Goal: Information Seeking & Learning: Learn about a topic

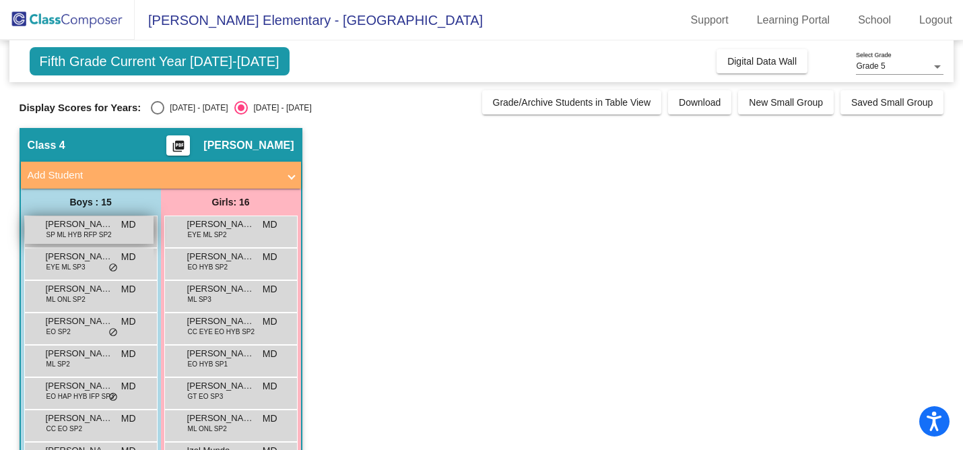
click at [91, 230] on span "SP ML HYB RFP SP2" at bounding box center [78, 235] width 65 height 10
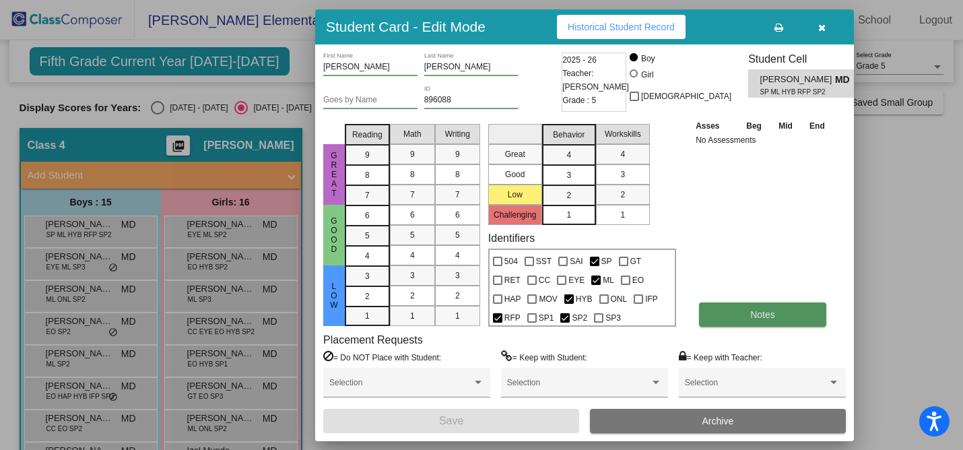
click at [732, 324] on button "Notes" at bounding box center [762, 314] width 127 height 24
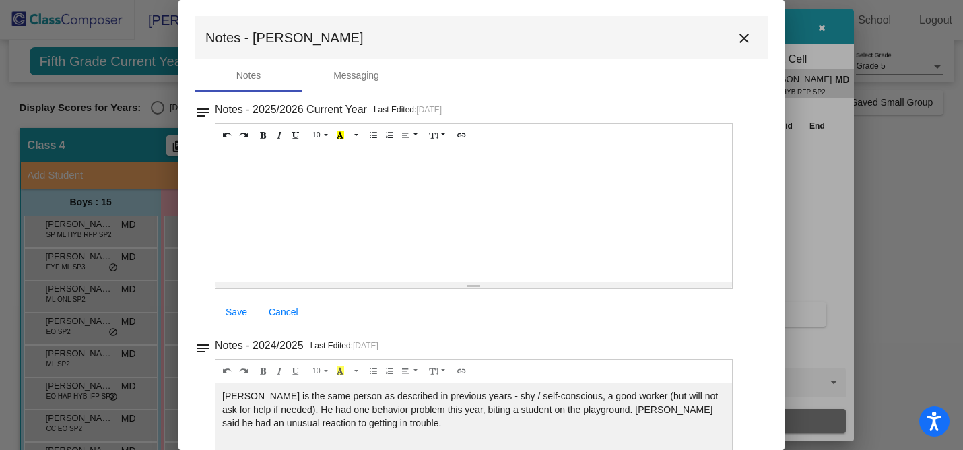
click at [736, 38] on mat-icon "close" at bounding box center [744, 38] width 16 height 16
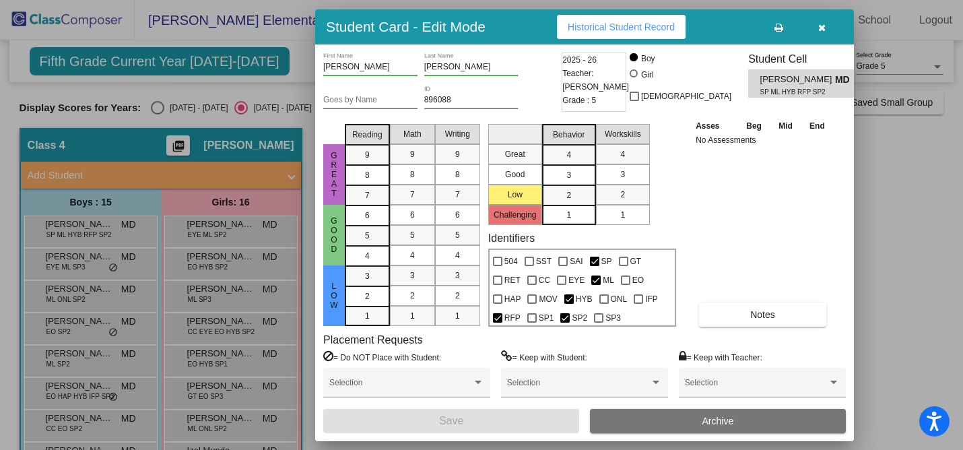
click at [824, 32] on button "button" at bounding box center [821, 27] width 43 height 24
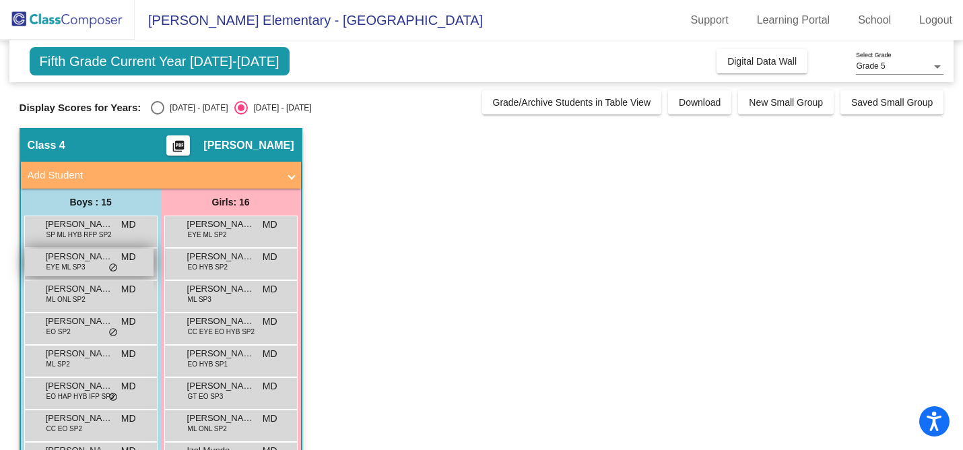
click at [100, 265] on div "Angel De [PERSON_NAME] EYE ML SP3 MD lock do_not_disturb_alt" at bounding box center [89, 262] width 129 height 28
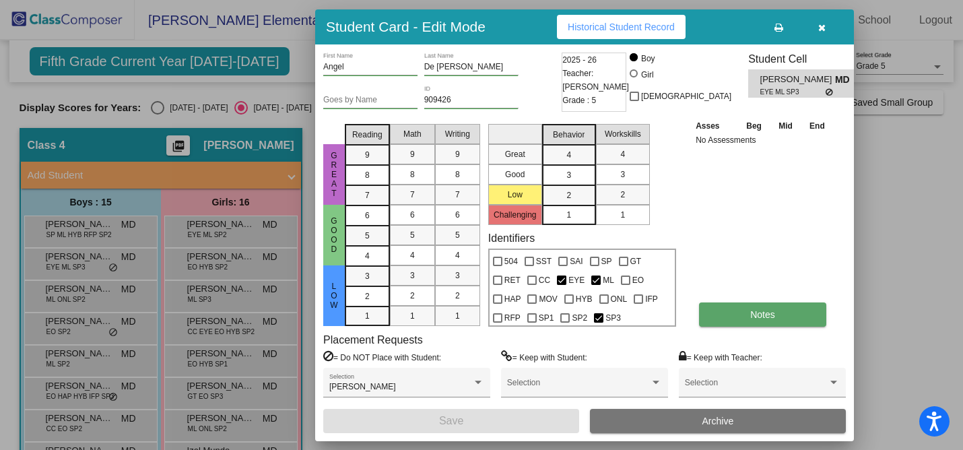
click at [761, 309] on span "Notes" at bounding box center [762, 314] width 25 height 11
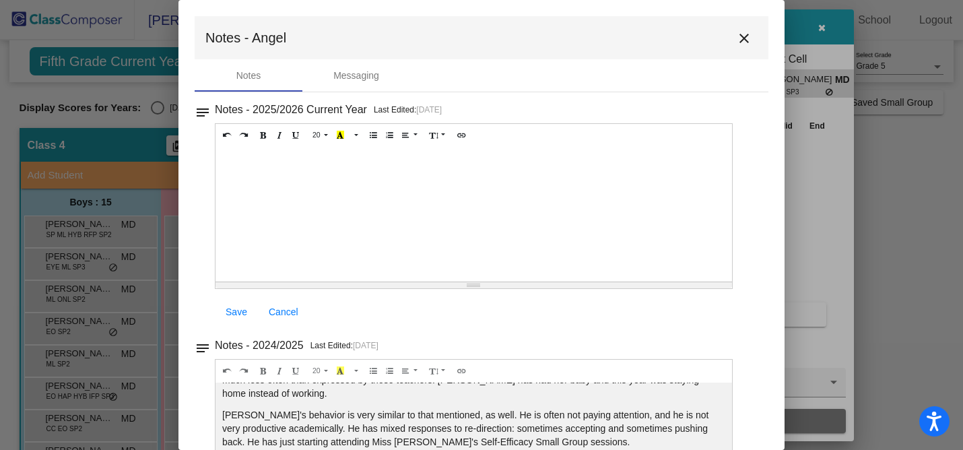
click at [730, 33] on button "close" at bounding box center [743, 37] width 27 height 27
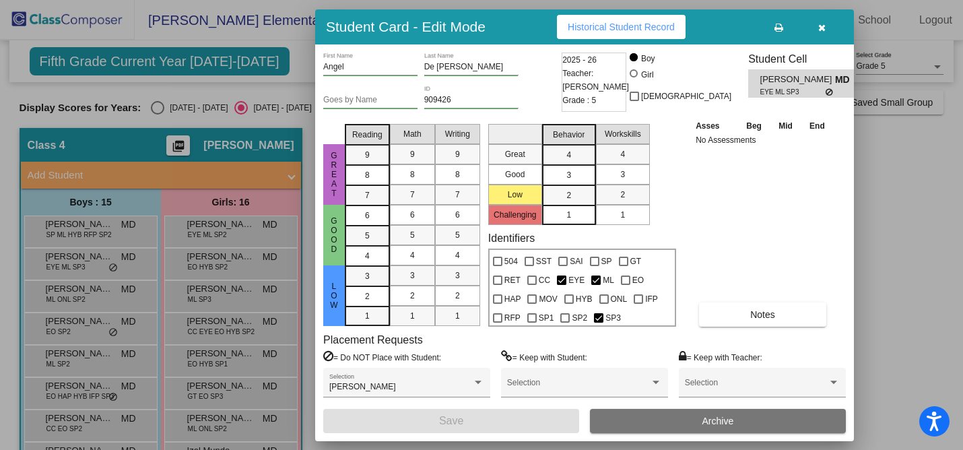
click at [829, 33] on button "button" at bounding box center [821, 27] width 43 height 24
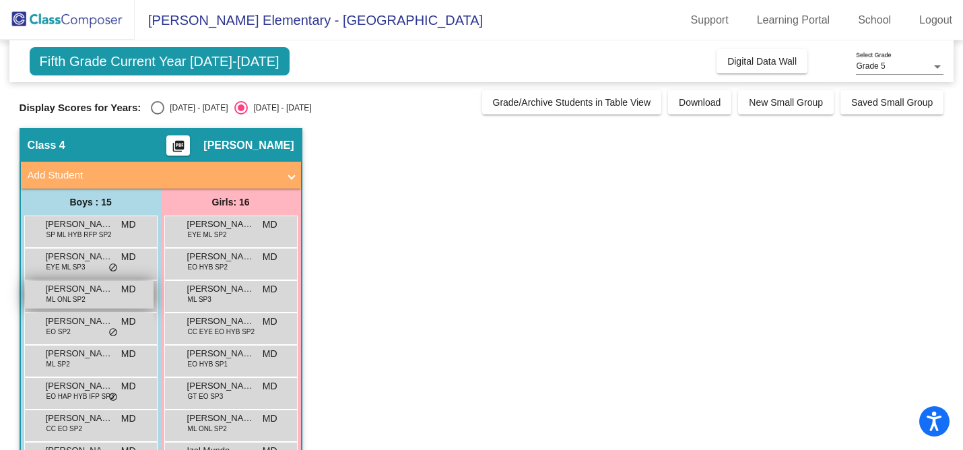
click at [69, 296] on span "ML ONL SP2" at bounding box center [65, 299] width 39 height 10
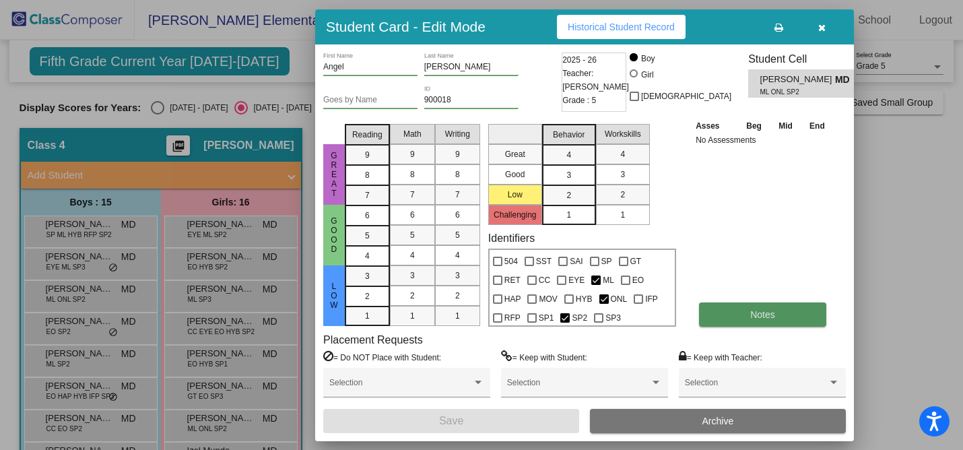
click at [758, 322] on button "Notes" at bounding box center [762, 314] width 127 height 24
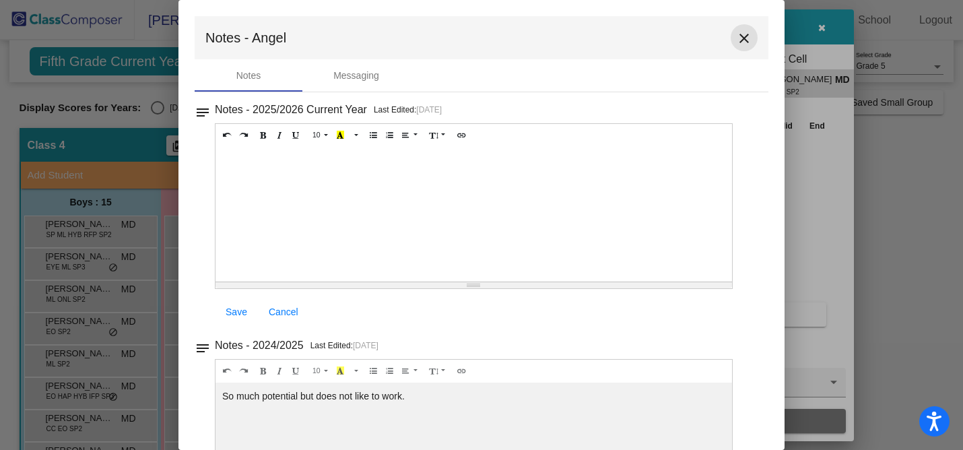
click at [736, 40] on mat-icon "close" at bounding box center [744, 38] width 16 height 16
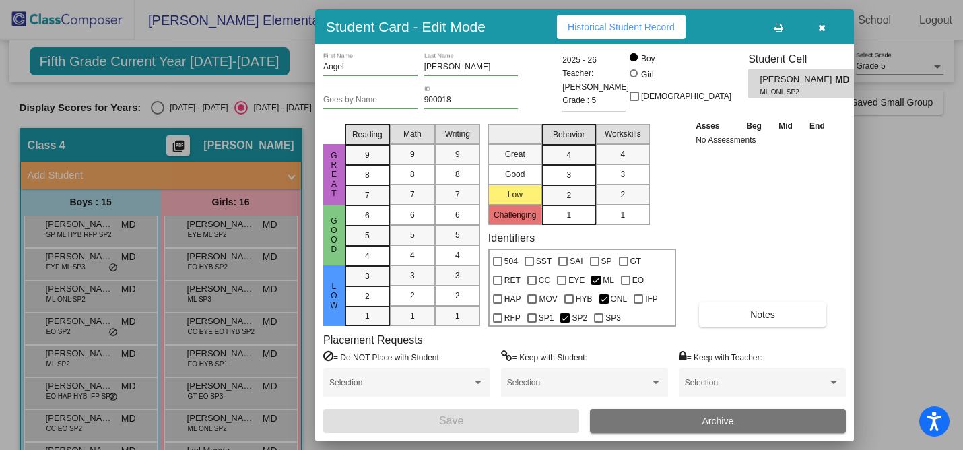
click at [823, 28] on icon "button" at bounding box center [821, 27] width 7 height 9
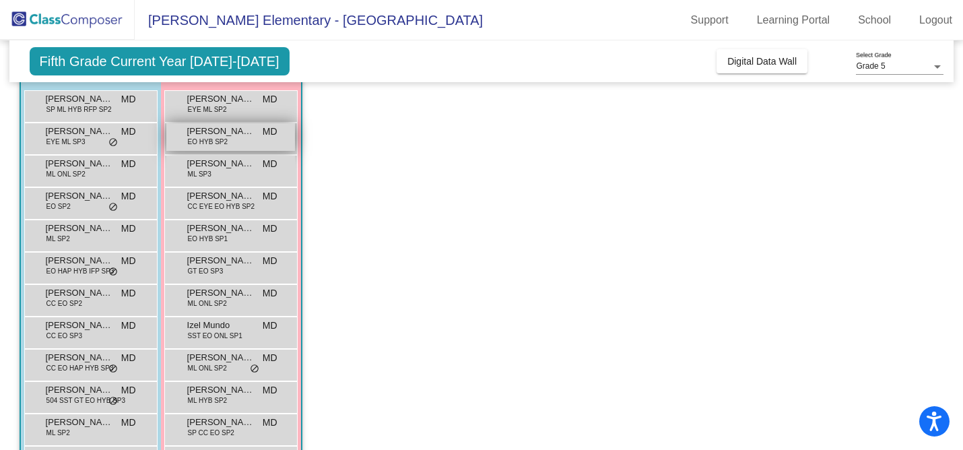
scroll to position [126, 0]
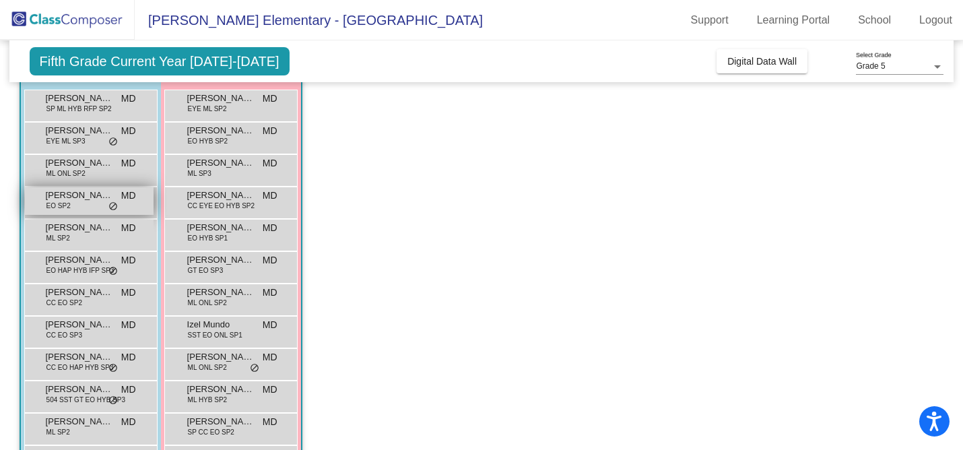
click at [88, 198] on span "[PERSON_NAME]" at bounding box center [79, 194] width 67 height 13
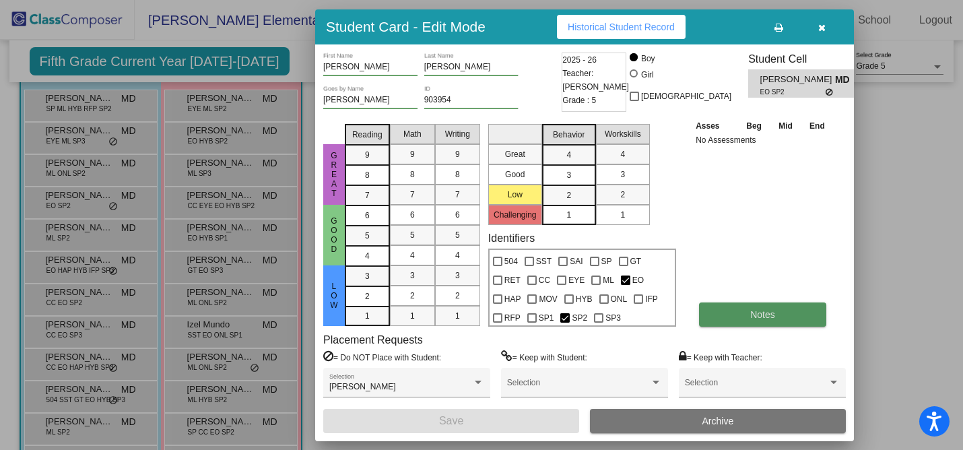
click at [742, 304] on button "Notes" at bounding box center [762, 314] width 127 height 24
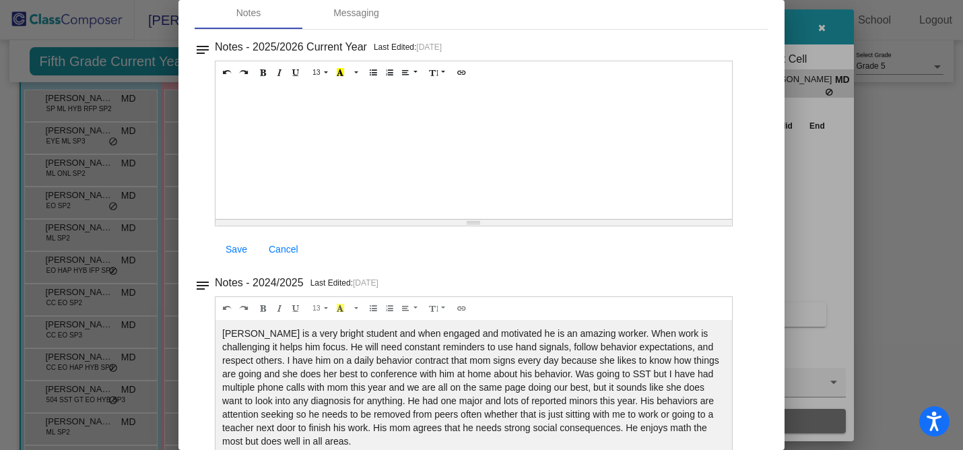
scroll to position [25, 0]
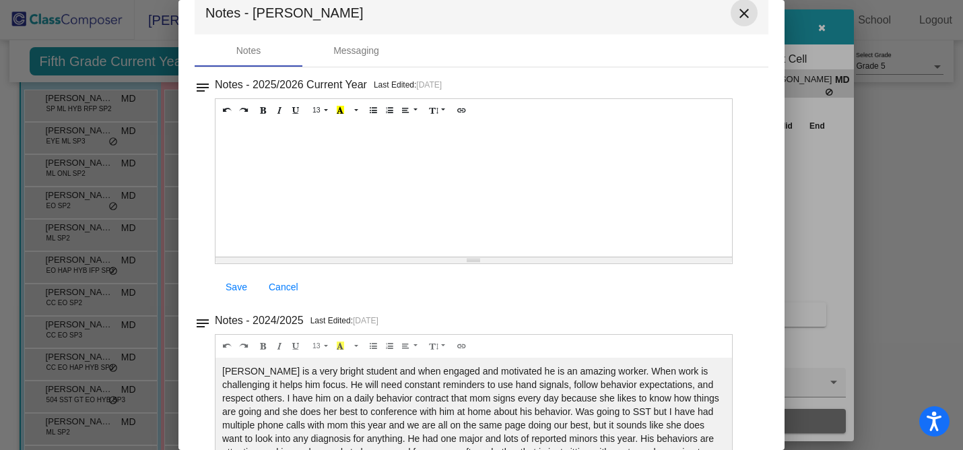
click at [744, 15] on button "close" at bounding box center [743, 12] width 27 height 27
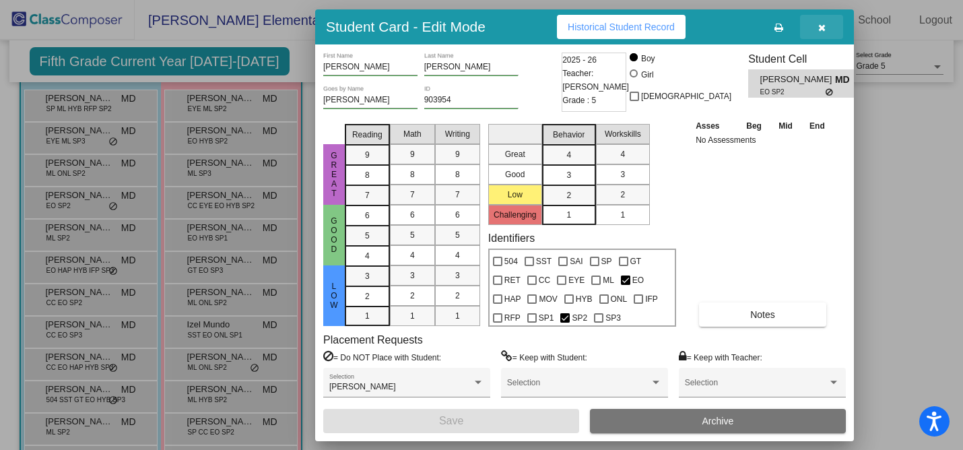
click at [829, 27] on button "button" at bounding box center [821, 27] width 43 height 24
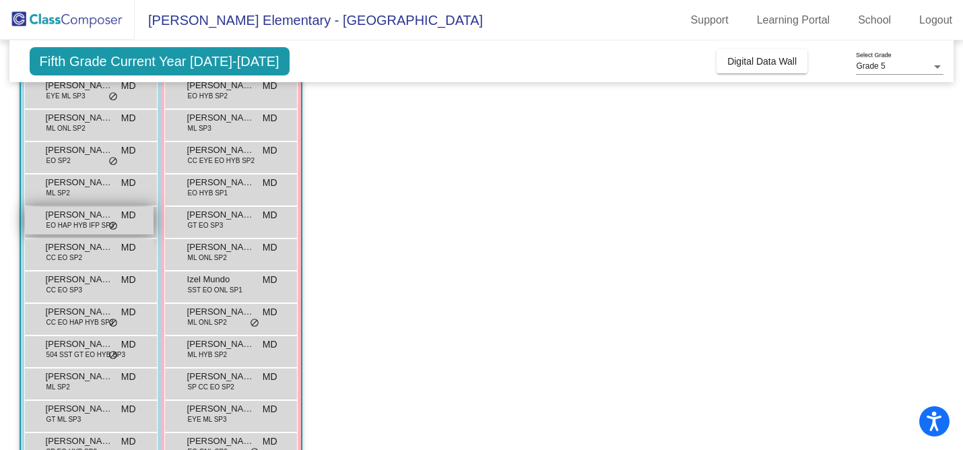
scroll to position [172, 0]
click at [95, 193] on div "[PERSON_NAME] ML SP2 MD lock do_not_disturb_alt" at bounding box center [89, 187] width 129 height 28
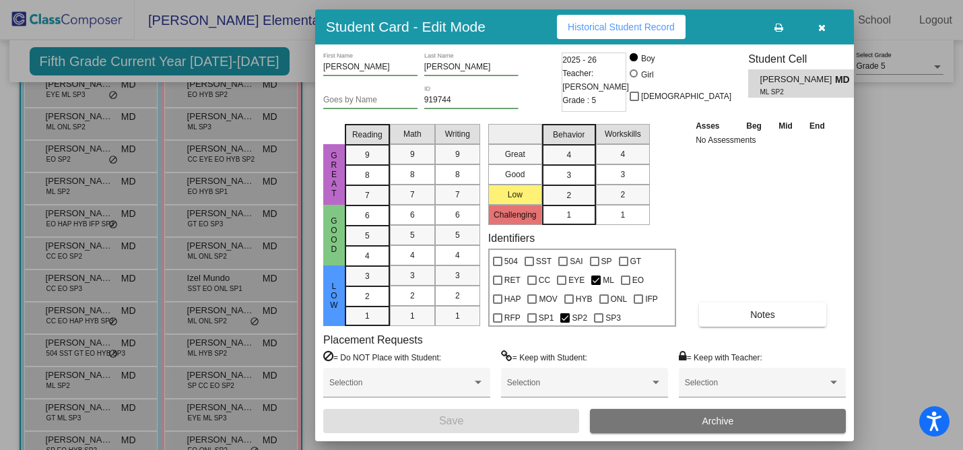
click at [815, 30] on button "button" at bounding box center [821, 27] width 43 height 24
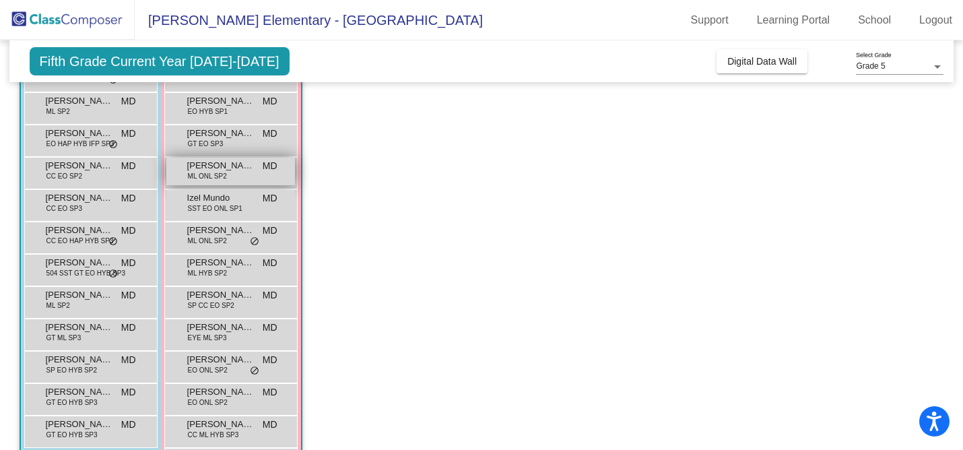
scroll to position [254, 0]
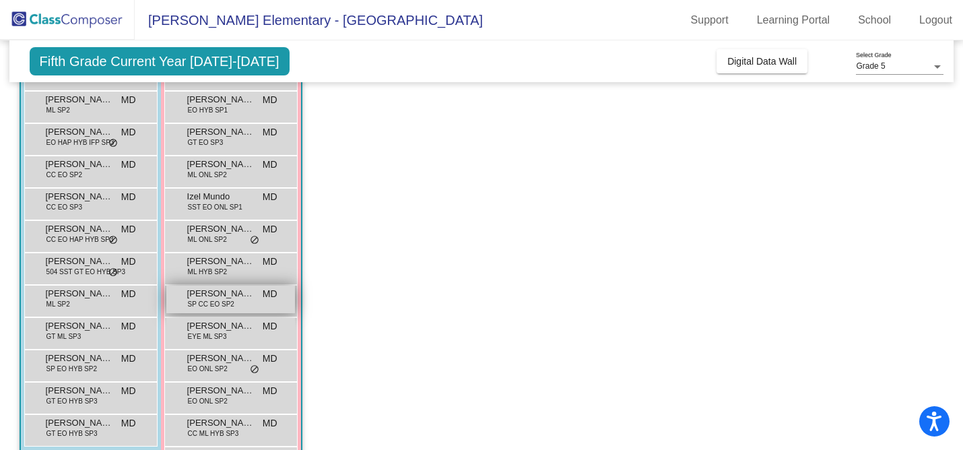
click at [208, 291] on span "[PERSON_NAME]" at bounding box center [220, 293] width 67 height 13
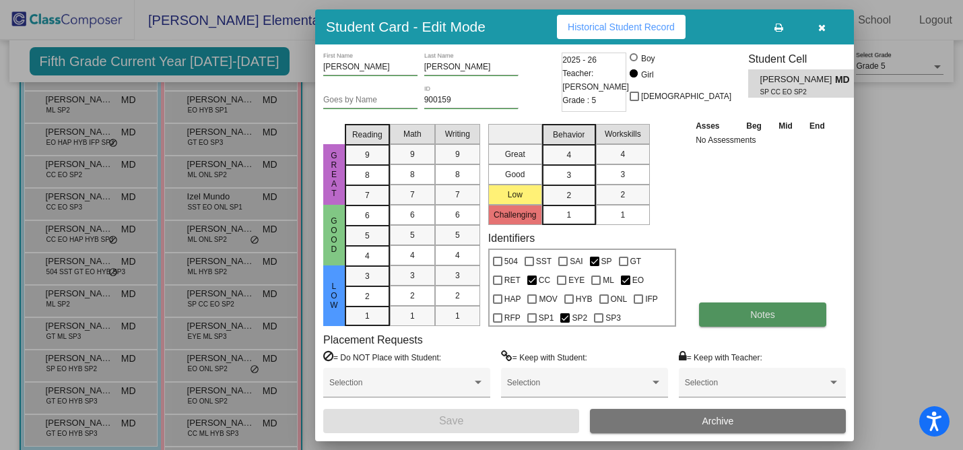
click at [752, 312] on span "Notes" at bounding box center [762, 314] width 25 height 11
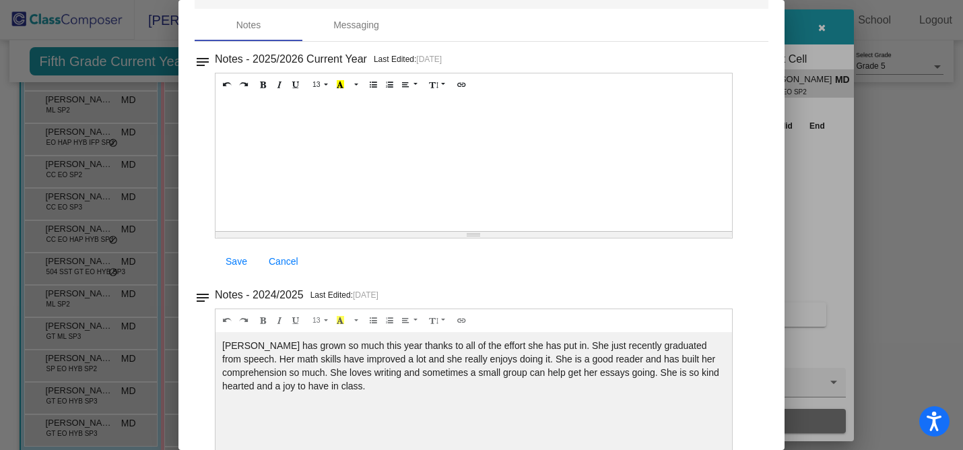
scroll to position [51, 0]
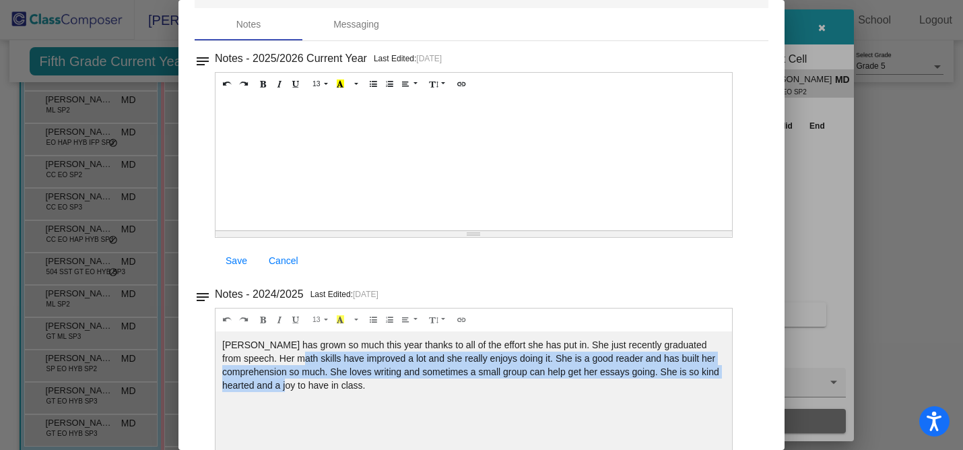
drag, startPoint x: 306, startPoint y: 352, endPoint x: 324, endPoint y: 385, distance: 38.0
click at [325, 230] on div "[PERSON_NAME] has grown so much this year thanks to all of the effort she has p…" at bounding box center [473, 163] width 516 height 135
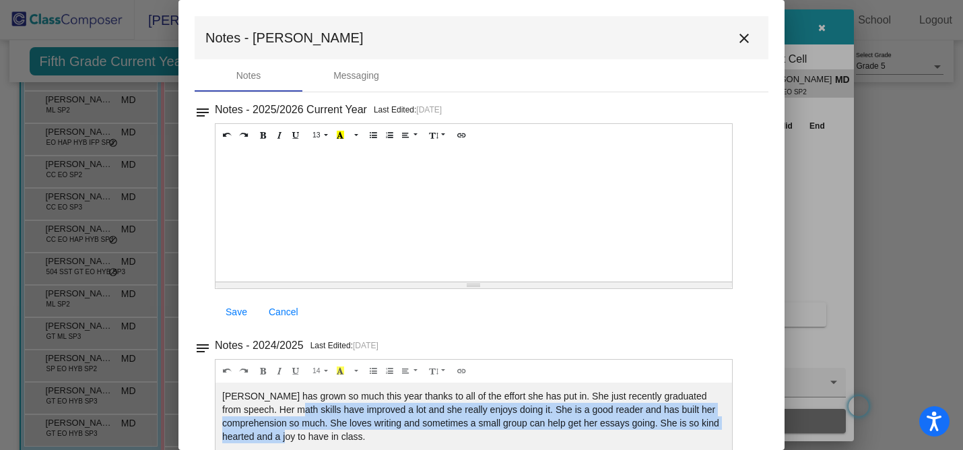
click at [745, 40] on button "close" at bounding box center [743, 37] width 27 height 27
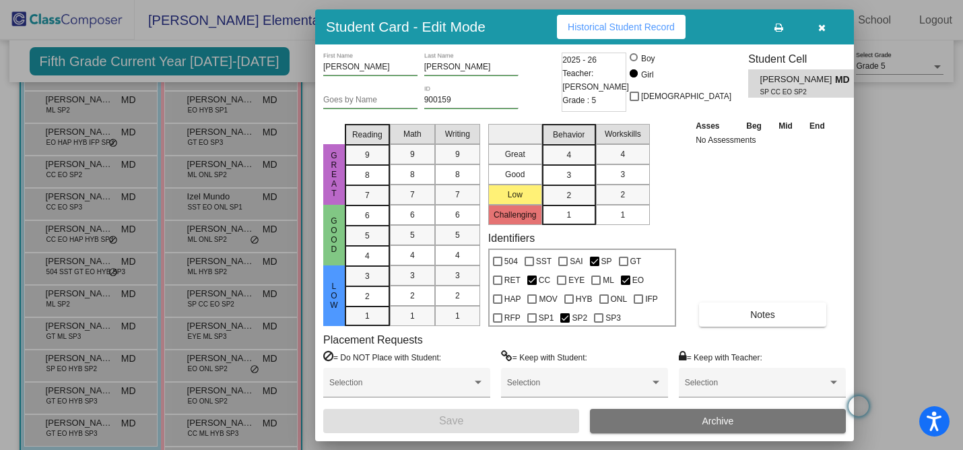
click at [823, 31] on icon "button" at bounding box center [821, 27] width 7 height 9
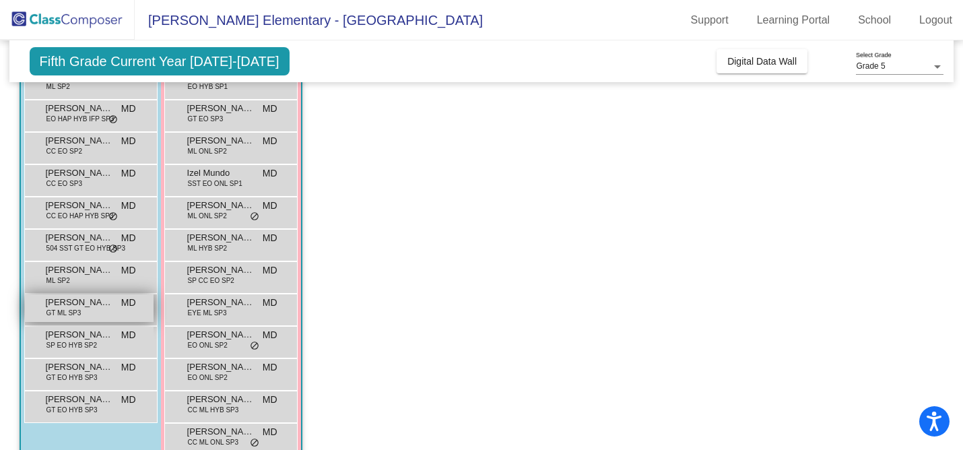
scroll to position [297, 0]
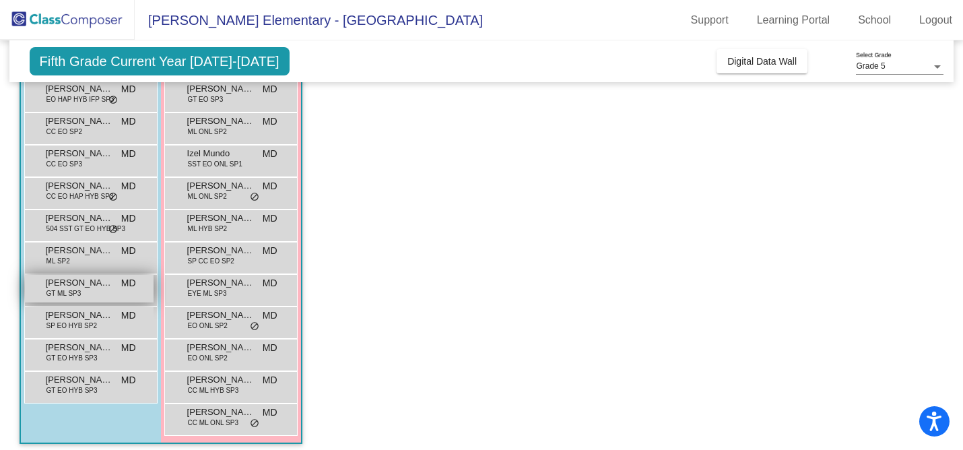
click at [77, 292] on span "GT ML SP3" at bounding box center [63, 293] width 35 height 10
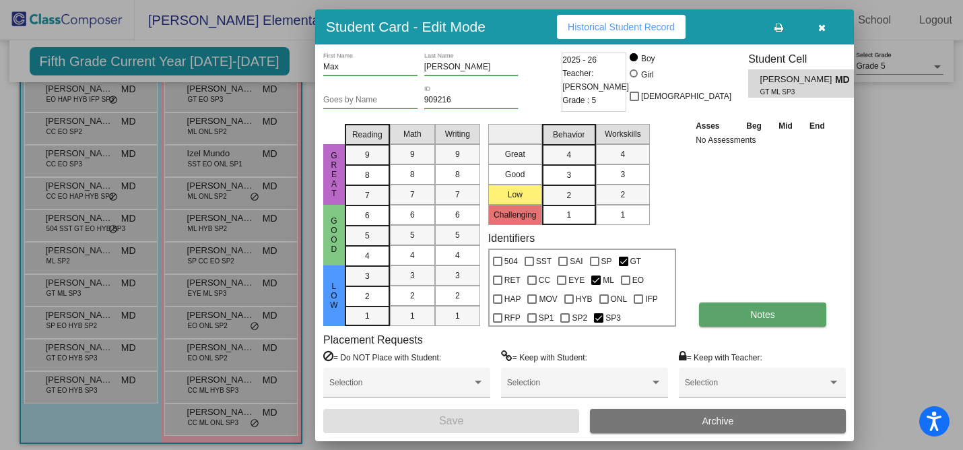
click at [748, 313] on button "Notes" at bounding box center [762, 314] width 127 height 24
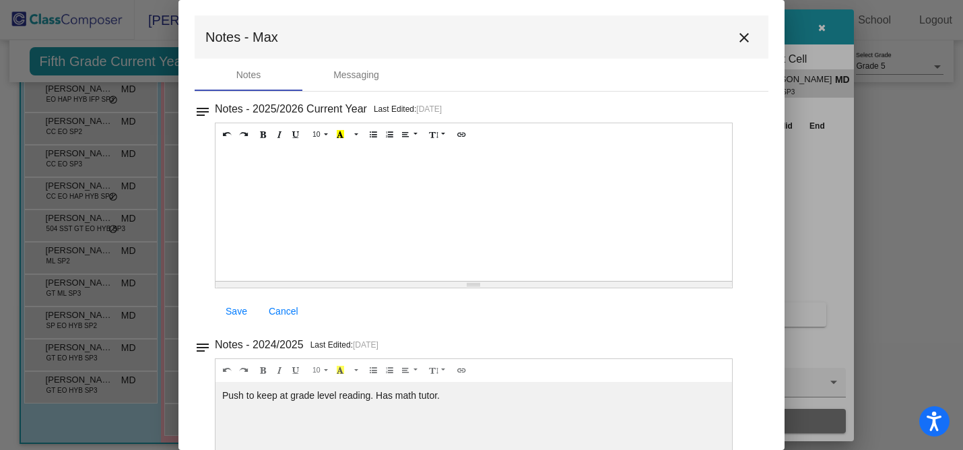
scroll to position [0, 0]
click at [736, 38] on mat-icon "close" at bounding box center [744, 38] width 16 height 16
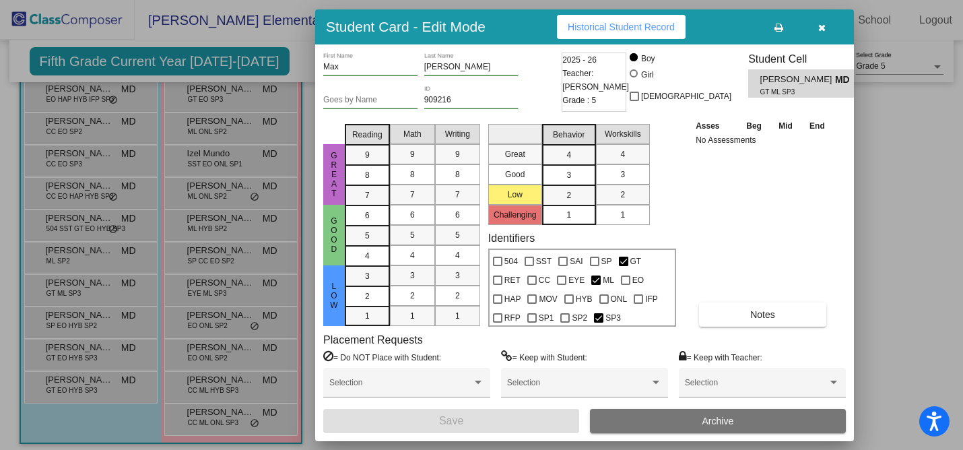
click at [818, 28] on icon "button" at bounding box center [821, 27] width 7 height 9
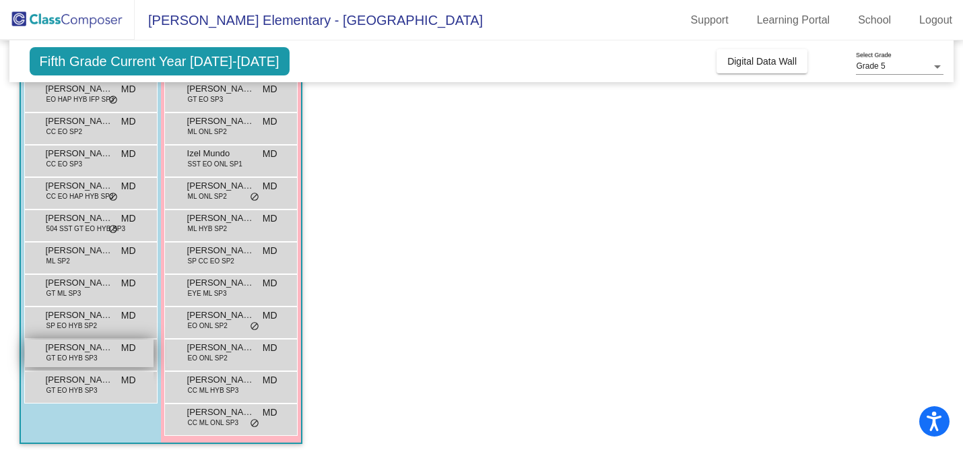
scroll to position [304, 0]
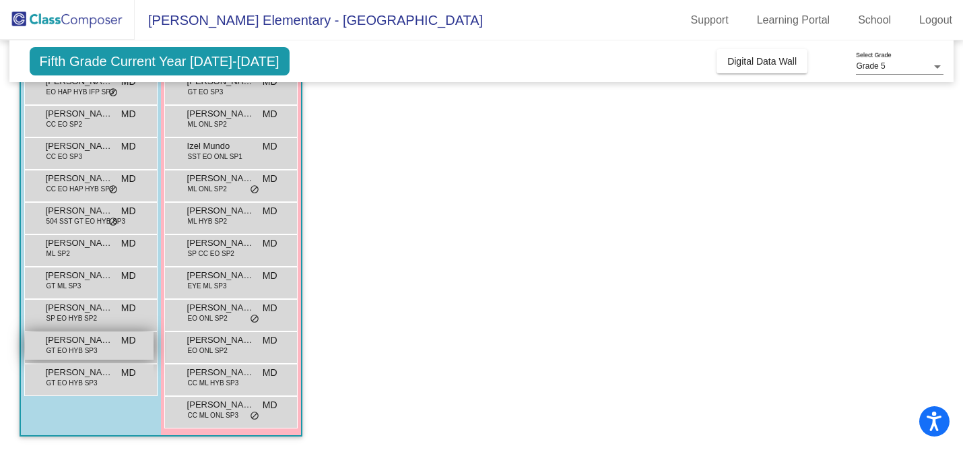
click at [92, 348] on span "GT EO HYB SP3" at bounding box center [71, 350] width 51 height 10
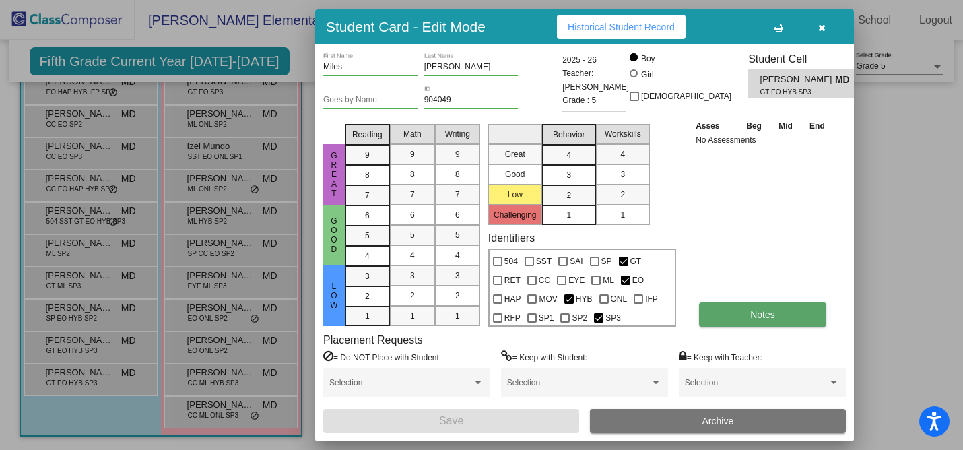
click at [759, 316] on span "Notes" at bounding box center [762, 314] width 25 height 11
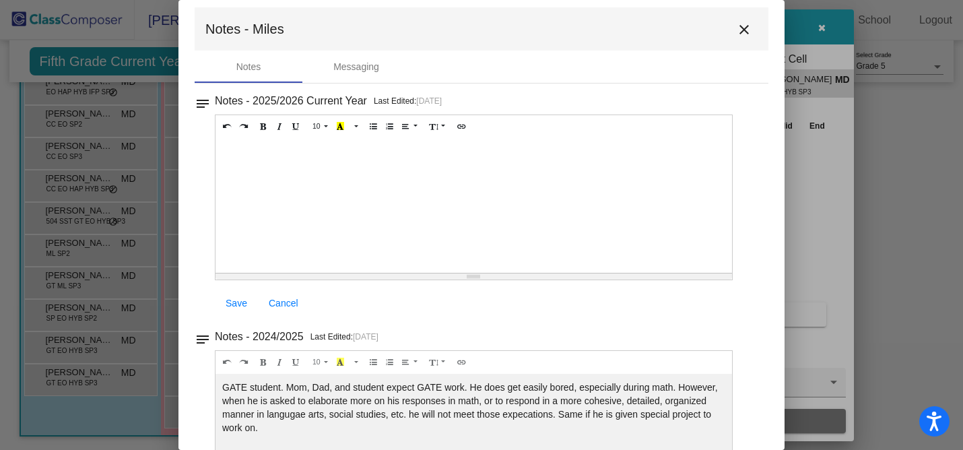
scroll to position [11, 0]
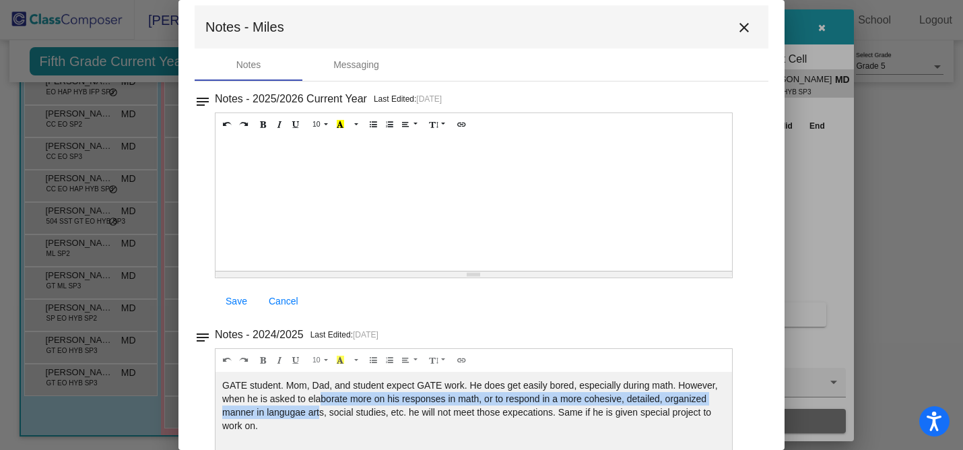
drag, startPoint x: 363, startPoint y: 393, endPoint x: 361, endPoint y: 407, distance: 14.2
click at [361, 271] on div "GATE student. Mom, Dad, and student expect GATE work. He does get easily bored,…" at bounding box center [473, 203] width 516 height 135
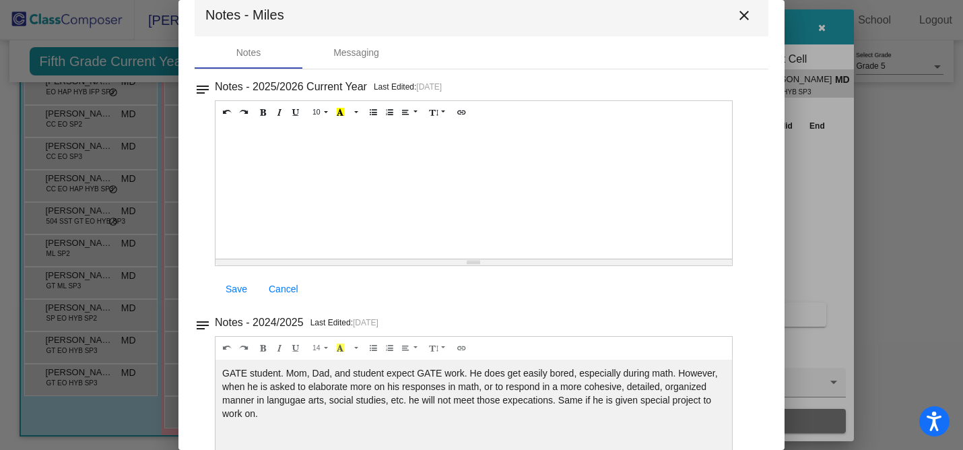
scroll to position [24, 0]
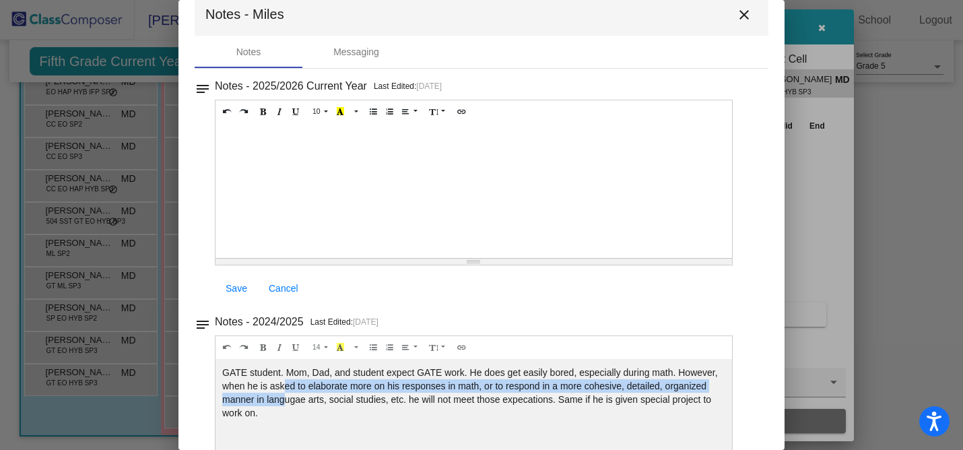
drag, startPoint x: 328, startPoint y: 380, endPoint x: 330, endPoint y: 405, distance: 25.0
click at [330, 258] on div "GATE student. Mom, Dad, and student expect GATE work. He does get easily bored,…" at bounding box center [473, 190] width 516 height 135
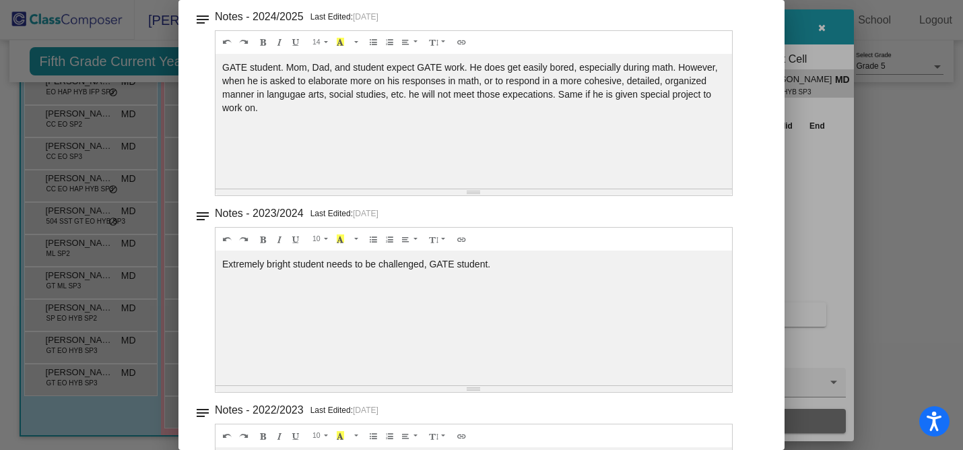
scroll to position [0, 0]
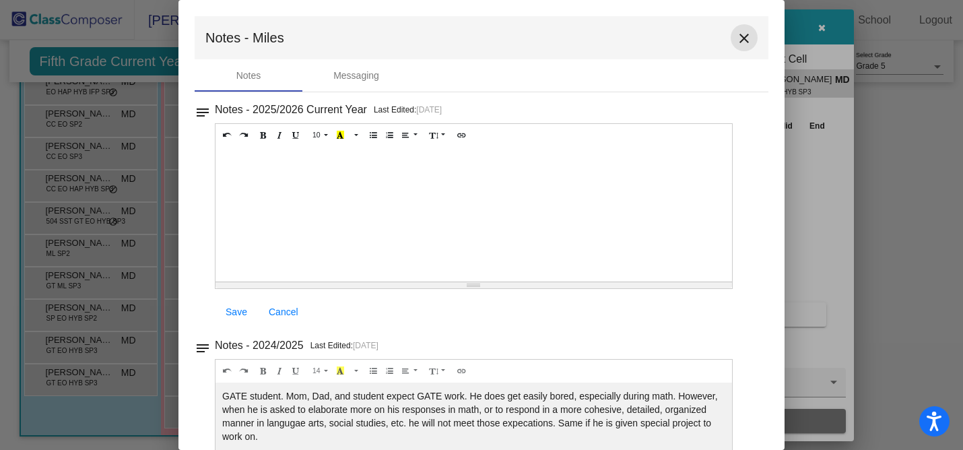
click at [736, 35] on mat-icon "close" at bounding box center [744, 38] width 16 height 16
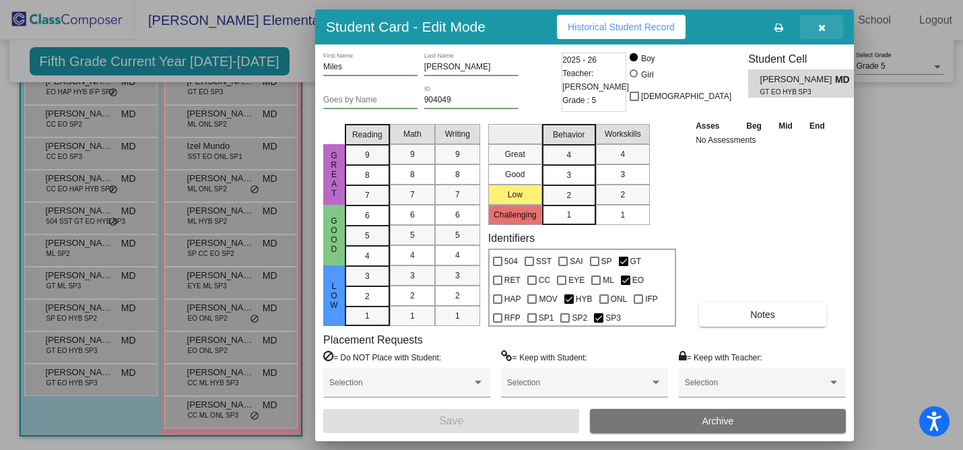
click at [825, 34] on button "button" at bounding box center [821, 27] width 43 height 24
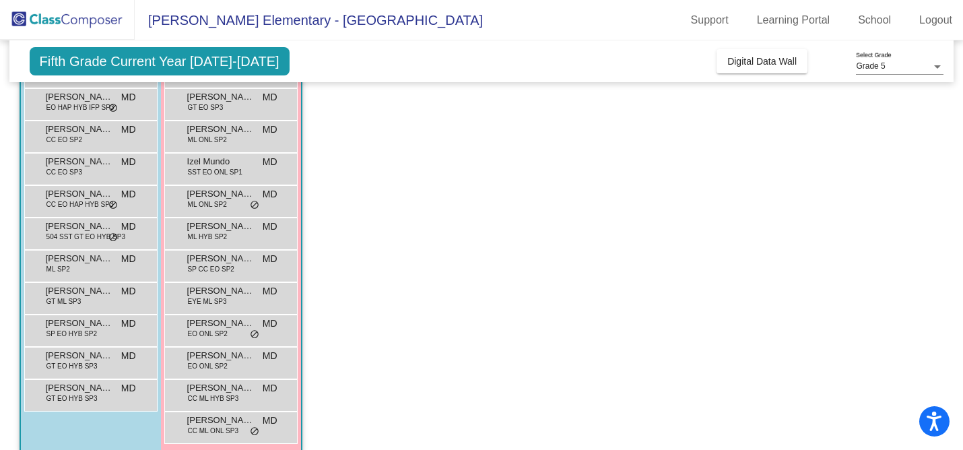
scroll to position [288, 0]
click at [85, 382] on span "[PERSON_NAME]" at bounding box center [79, 388] width 67 height 13
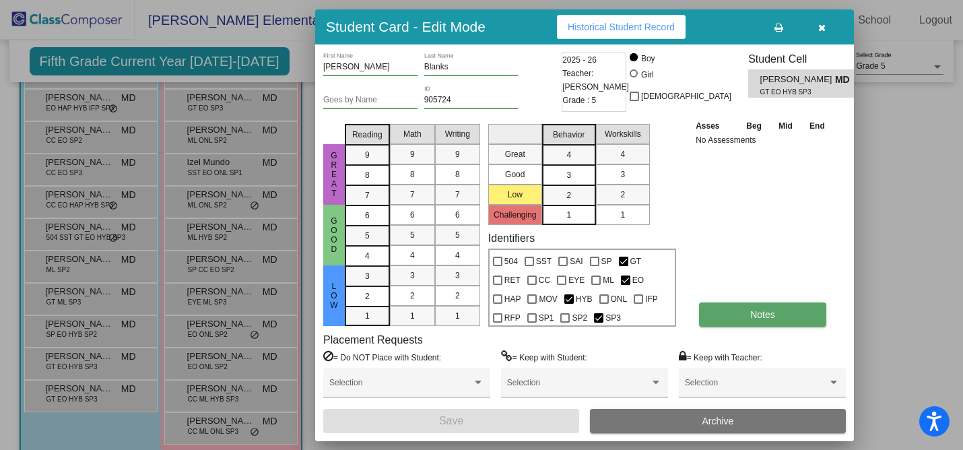
click at [764, 321] on button "Notes" at bounding box center [762, 314] width 127 height 24
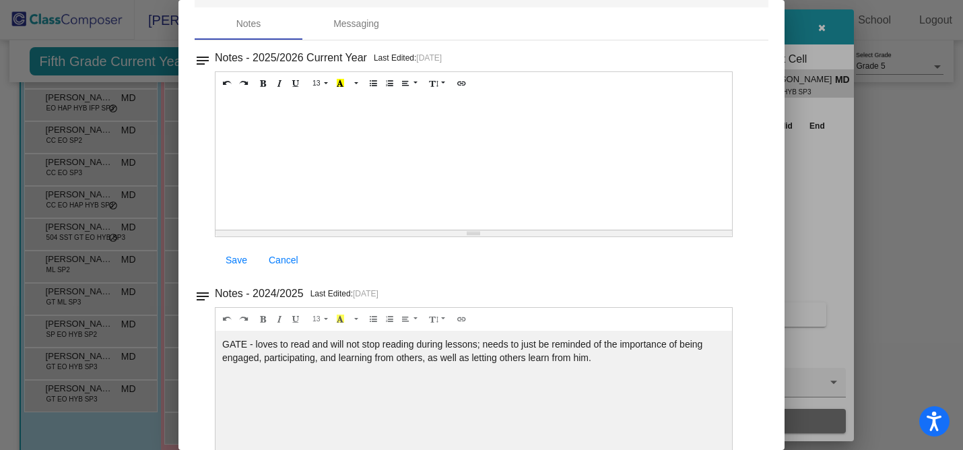
scroll to position [53, 0]
drag, startPoint x: 288, startPoint y: 347, endPoint x: 319, endPoint y: 387, distance: 50.9
click at [319, 228] on div "GATE - loves to read and will not stop reading during lessons; needs to just be…" at bounding box center [473, 161] width 516 height 135
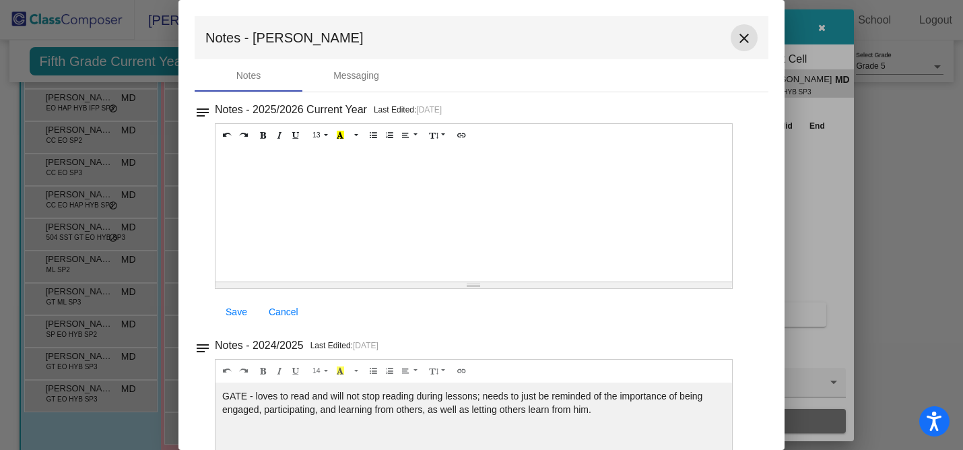
click at [742, 35] on mat-icon "close" at bounding box center [744, 38] width 16 height 16
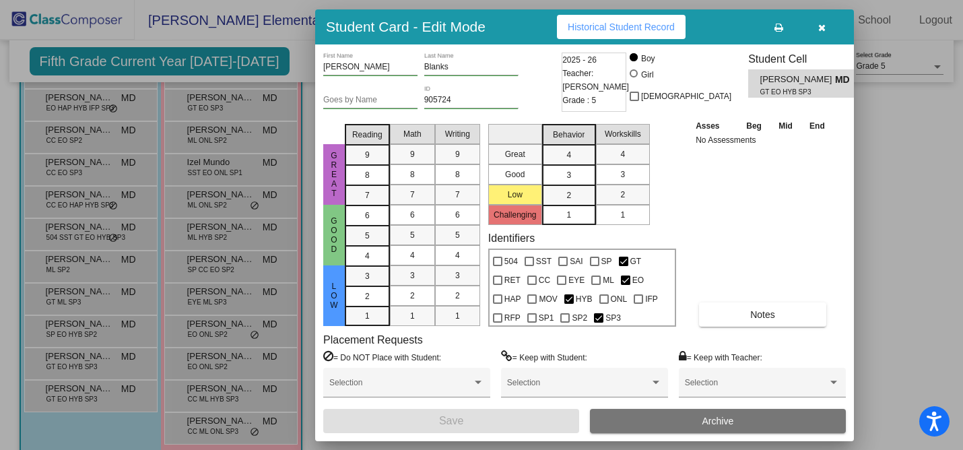
click at [823, 32] on icon "button" at bounding box center [821, 27] width 7 height 9
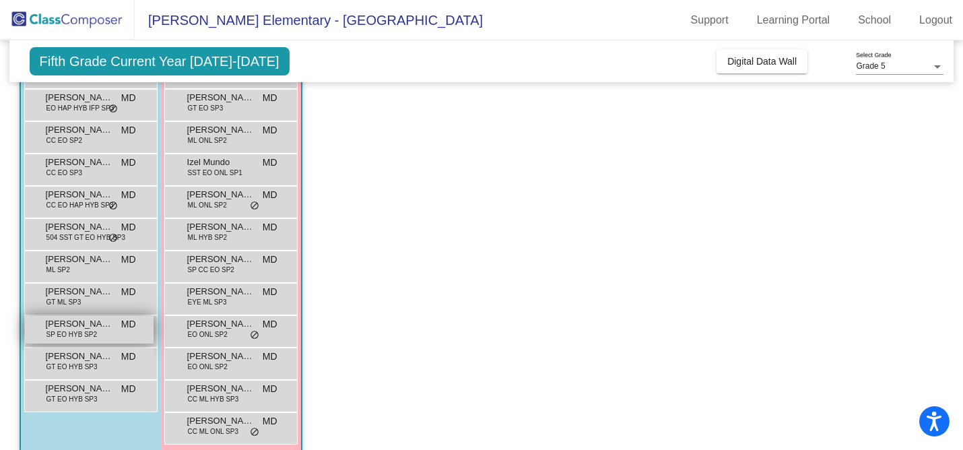
scroll to position [282, 0]
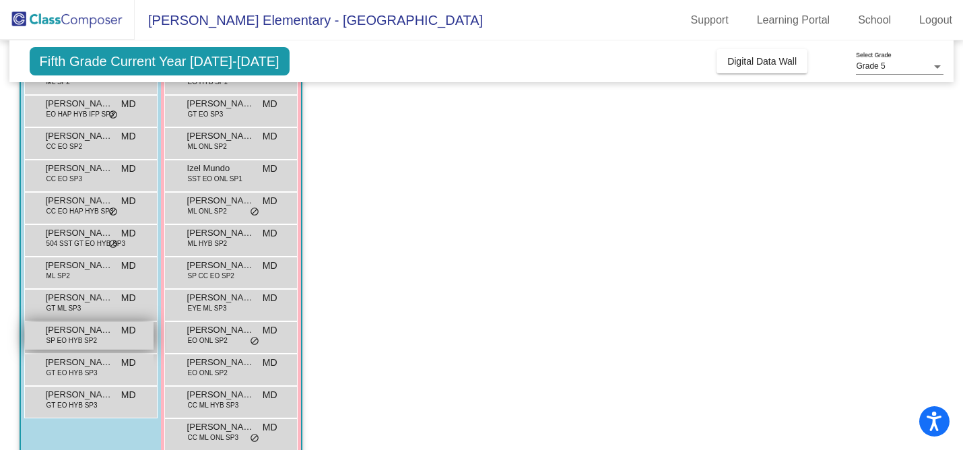
click at [71, 340] on span "SP EO HYB SP2" at bounding box center [71, 340] width 50 height 10
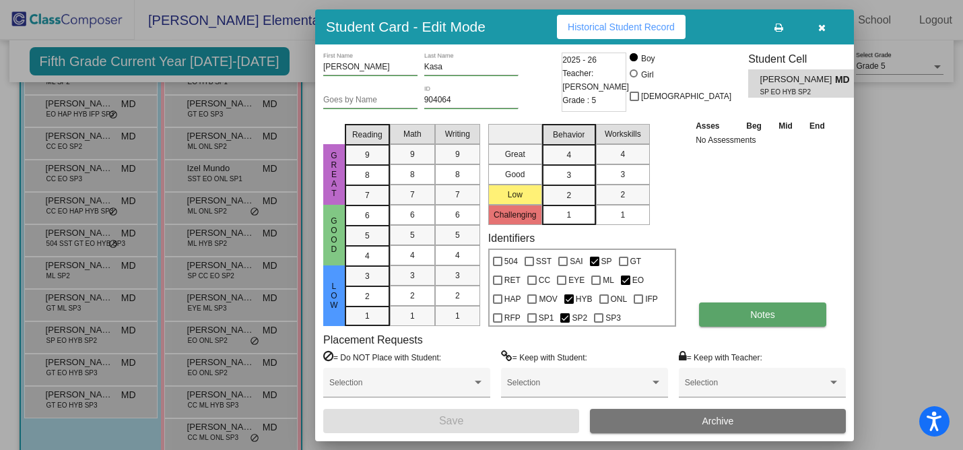
click at [779, 322] on button "Notes" at bounding box center [762, 314] width 127 height 24
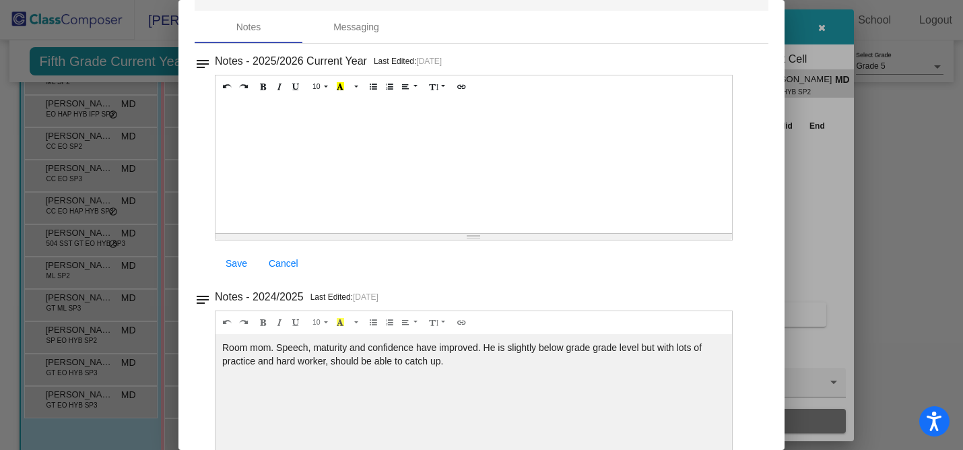
scroll to position [50, 0]
drag, startPoint x: 325, startPoint y: 351, endPoint x: 340, endPoint y: 381, distance: 33.7
click at [340, 232] on div "Room mom. Speech, maturity and confidence have improved. He is slightly below g…" at bounding box center [473, 164] width 516 height 135
click at [337, 232] on div "Room mom. Speech, maturity and confidence have improved. He is slightly below g…" at bounding box center [473, 164] width 516 height 135
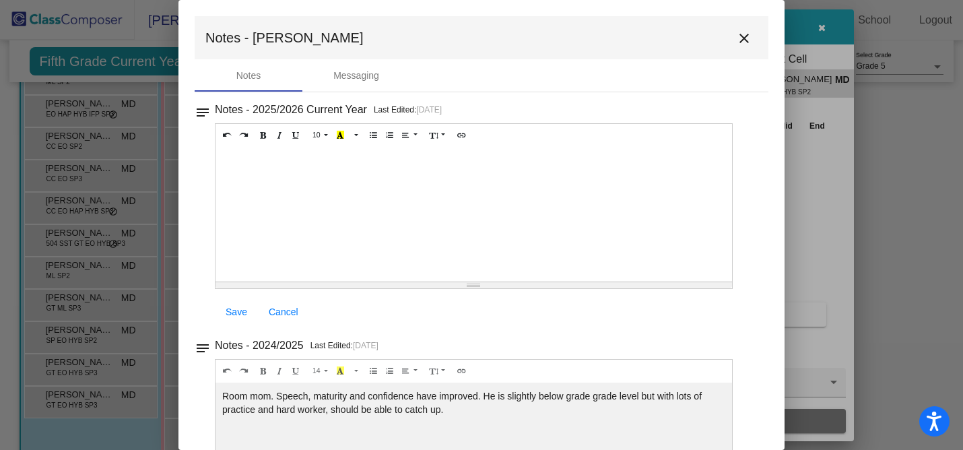
click at [740, 39] on mat-icon "close" at bounding box center [744, 38] width 16 height 16
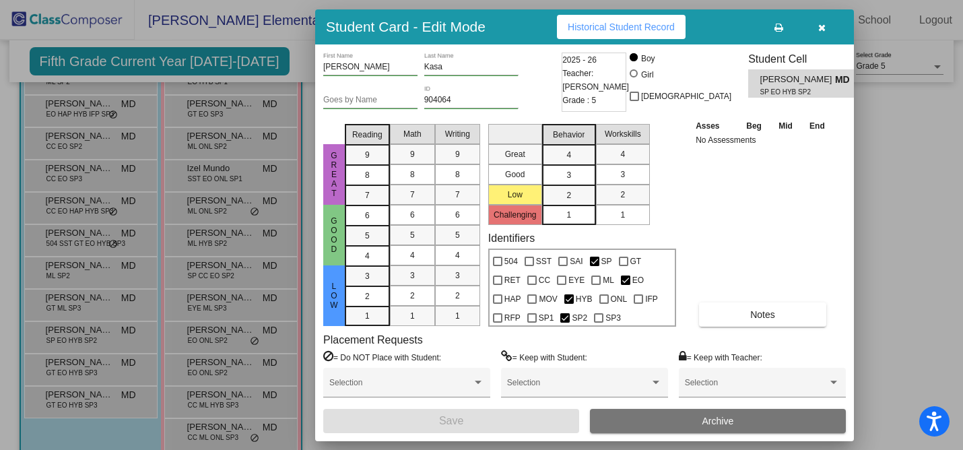
click at [825, 33] on button "button" at bounding box center [821, 27] width 43 height 24
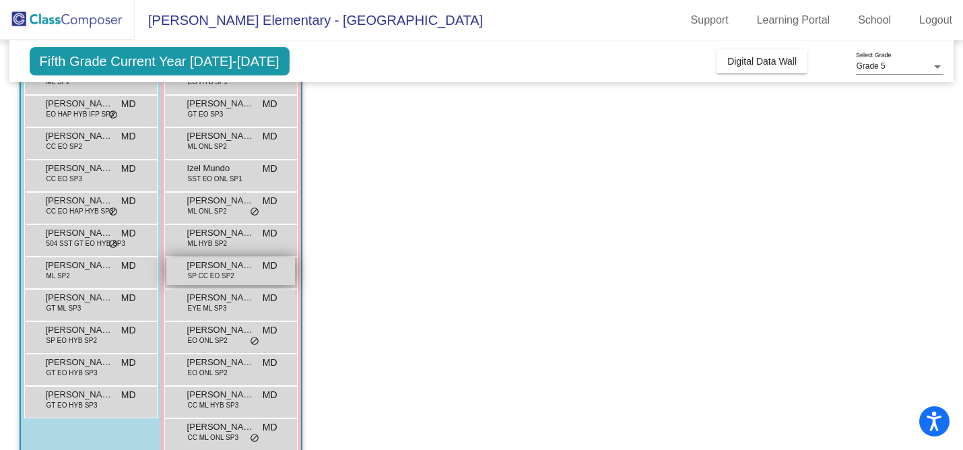
scroll to position [304, 0]
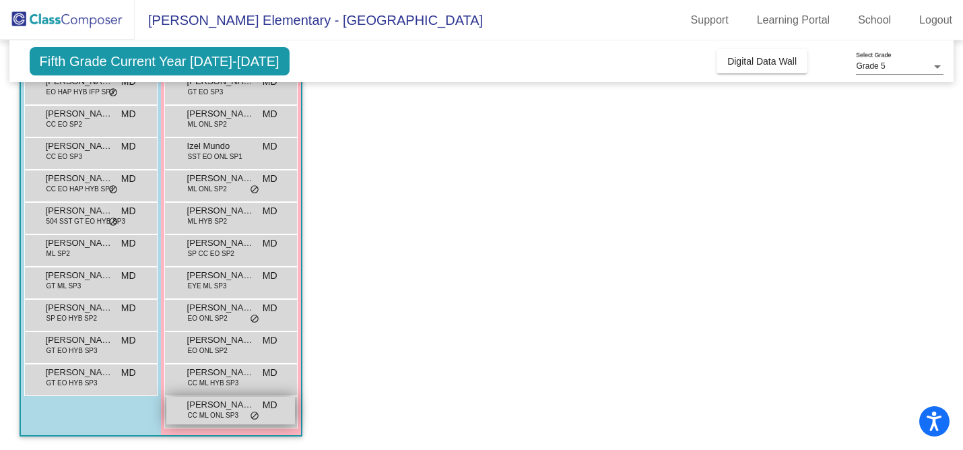
click at [228, 411] on span "CC ML ONL SP3" at bounding box center [213, 415] width 50 height 10
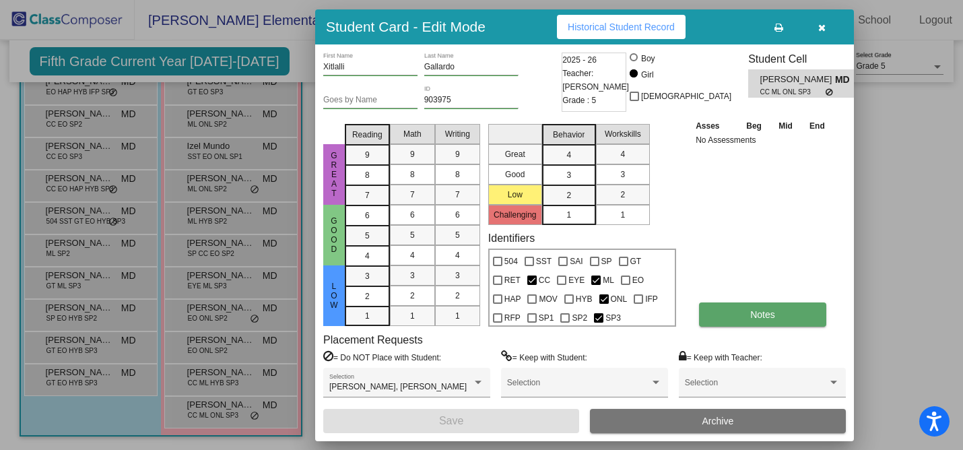
click at [769, 308] on button "Notes" at bounding box center [762, 314] width 127 height 24
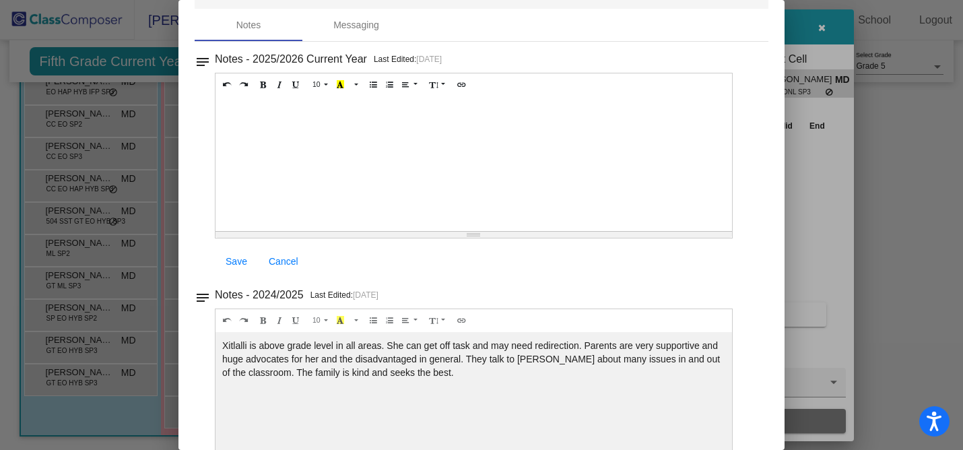
scroll to position [0, 0]
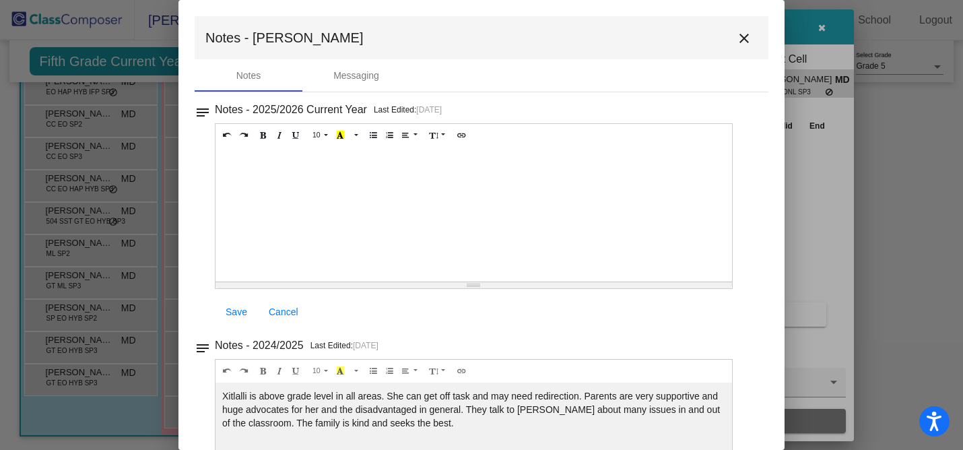
click at [738, 40] on mat-icon "close" at bounding box center [744, 38] width 16 height 16
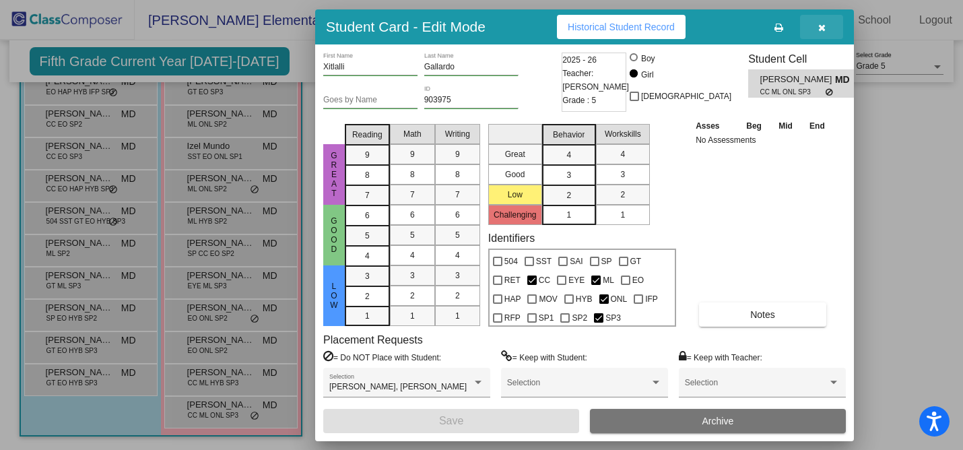
click at [818, 31] on icon "button" at bounding box center [821, 27] width 7 height 9
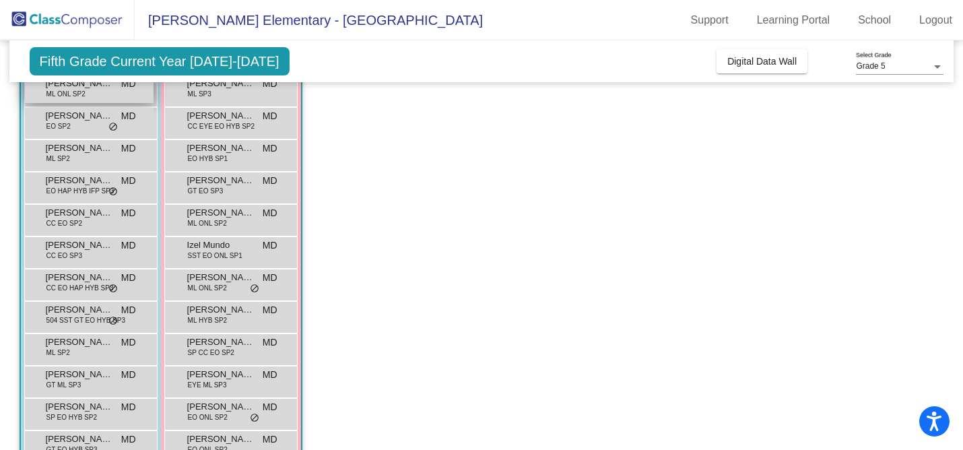
scroll to position [207, 0]
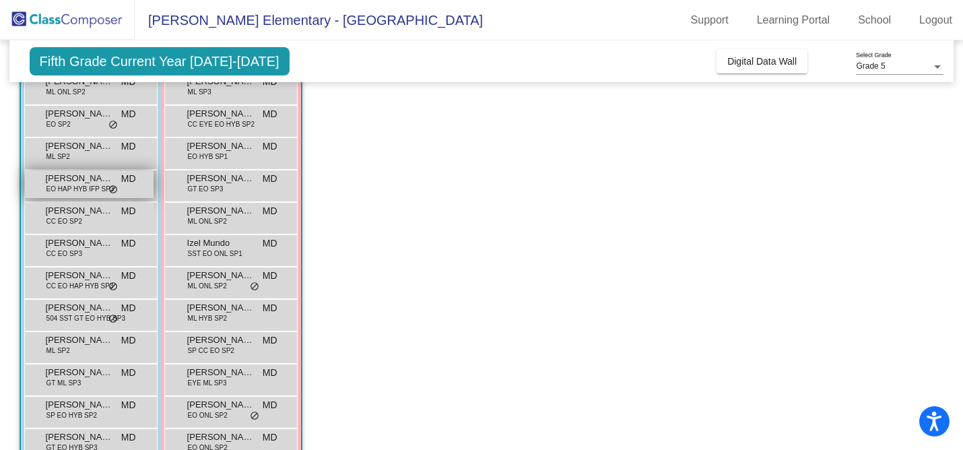
click at [81, 186] on span "EO HAP HYB IFP SP3" at bounding box center [80, 189] width 68 height 10
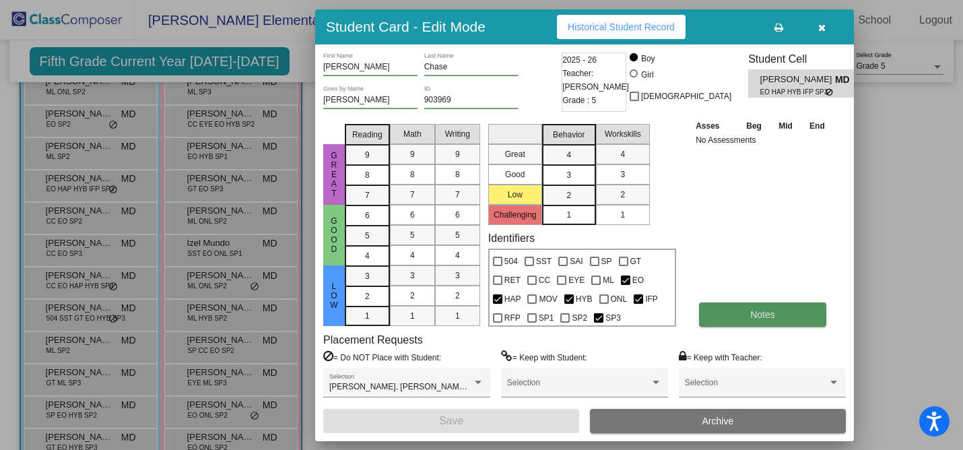
click at [800, 316] on button "Notes" at bounding box center [762, 314] width 127 height 24
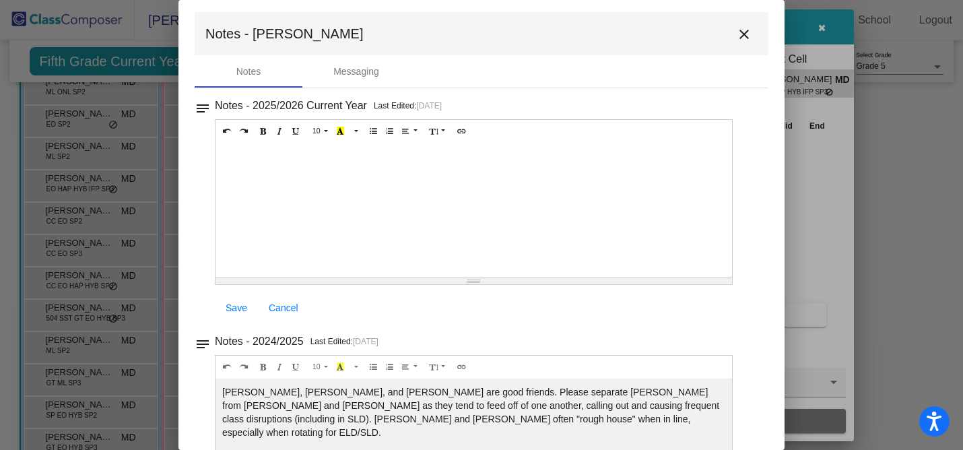
scroll to position [0, 0]
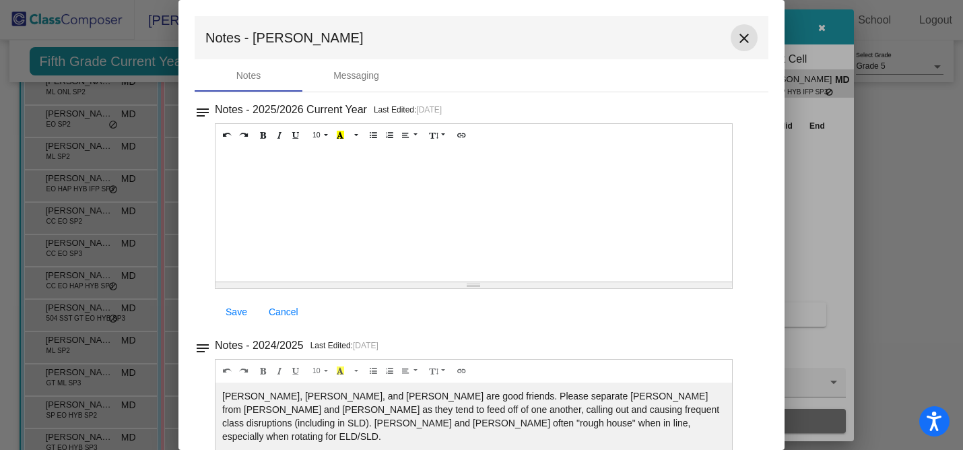
click at [736, 34] on mat-icon "close" at bounding box center [744, 38] width 16 height 16
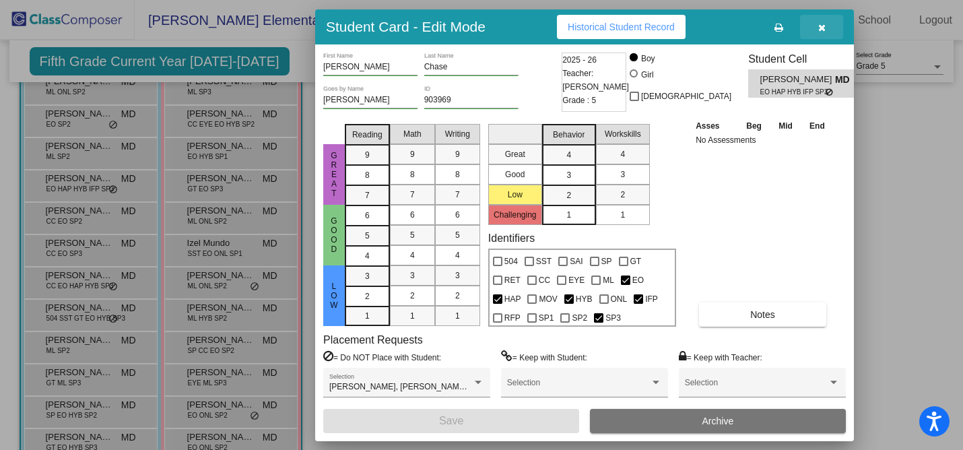
click at [828, 28] on button "button" at bounding box center [821, 27] width 43 height 24
